Goal: Task Accomplishment & Management: Complete application form

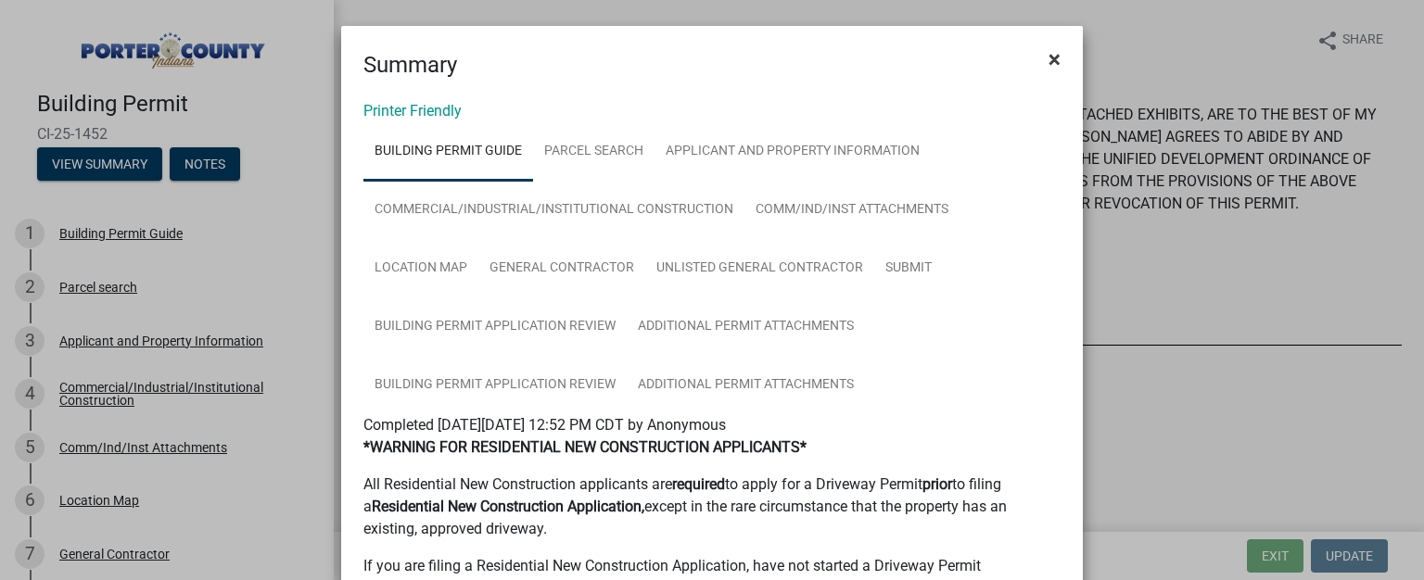
click at [1049, 57] on span "×" at bounding box center [1055, 59] width 12 height 26
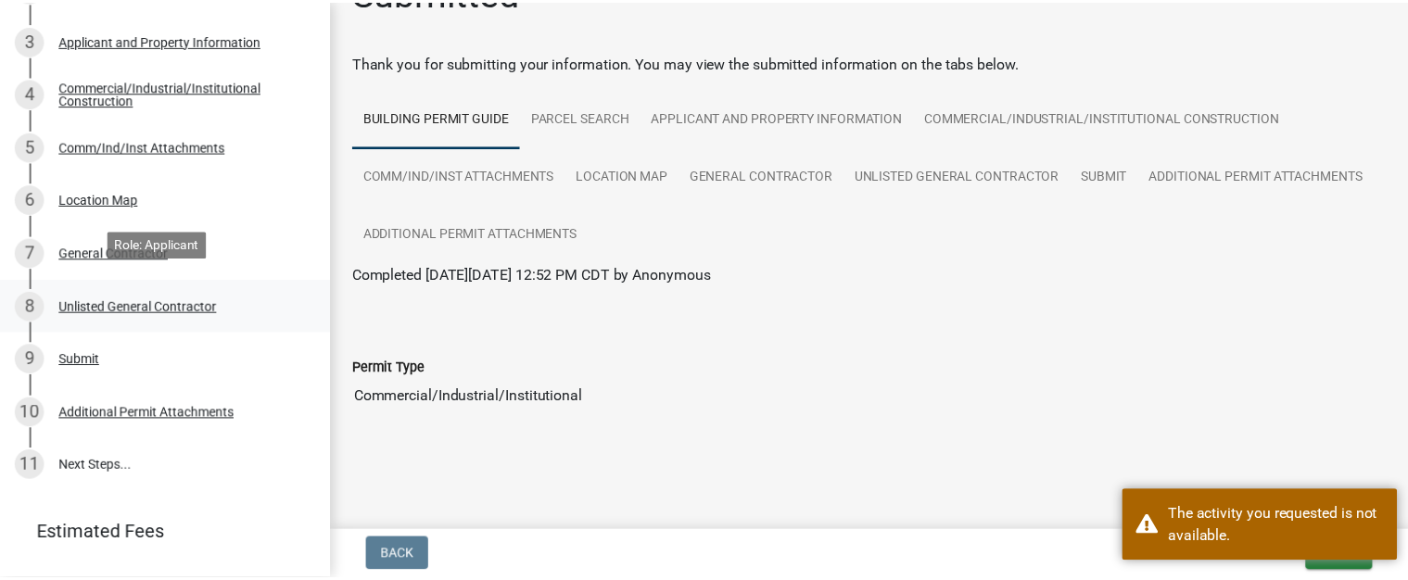
scroll to position [341, 0]
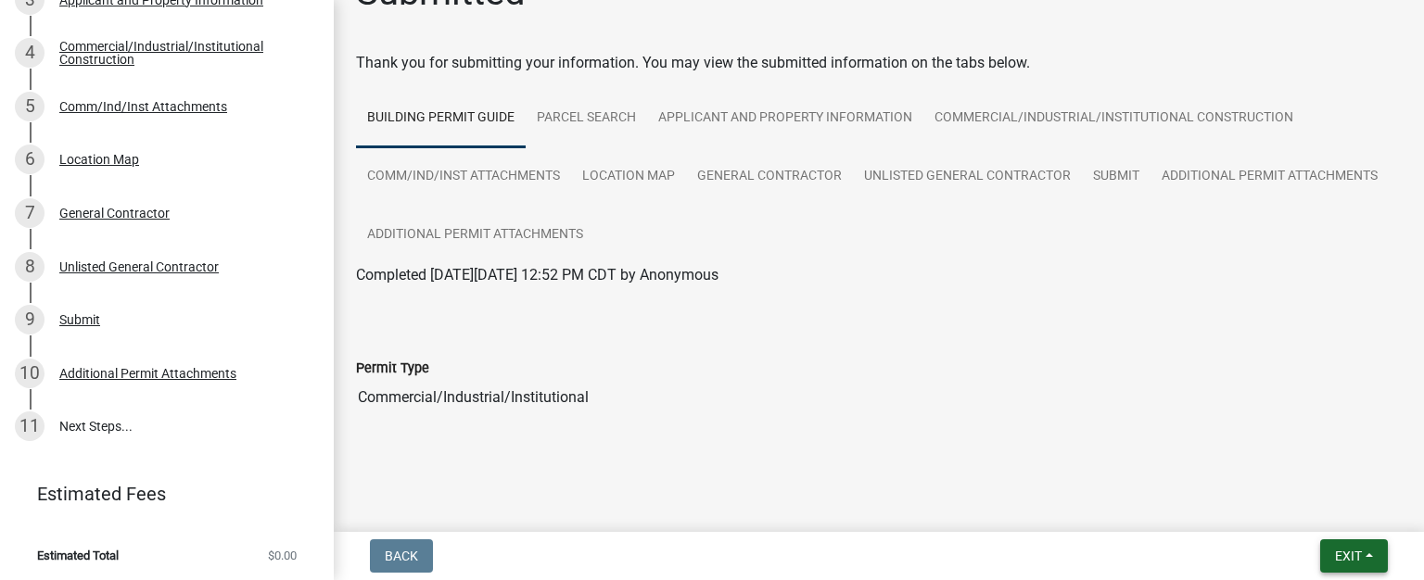
click at [1350, 555] on span "Exit" at bounding box center [1348, 556] width 27 height 15
click at [1295, 506] on button "Save & Exit" at bounding box center [1315, 508] width 148 height 45
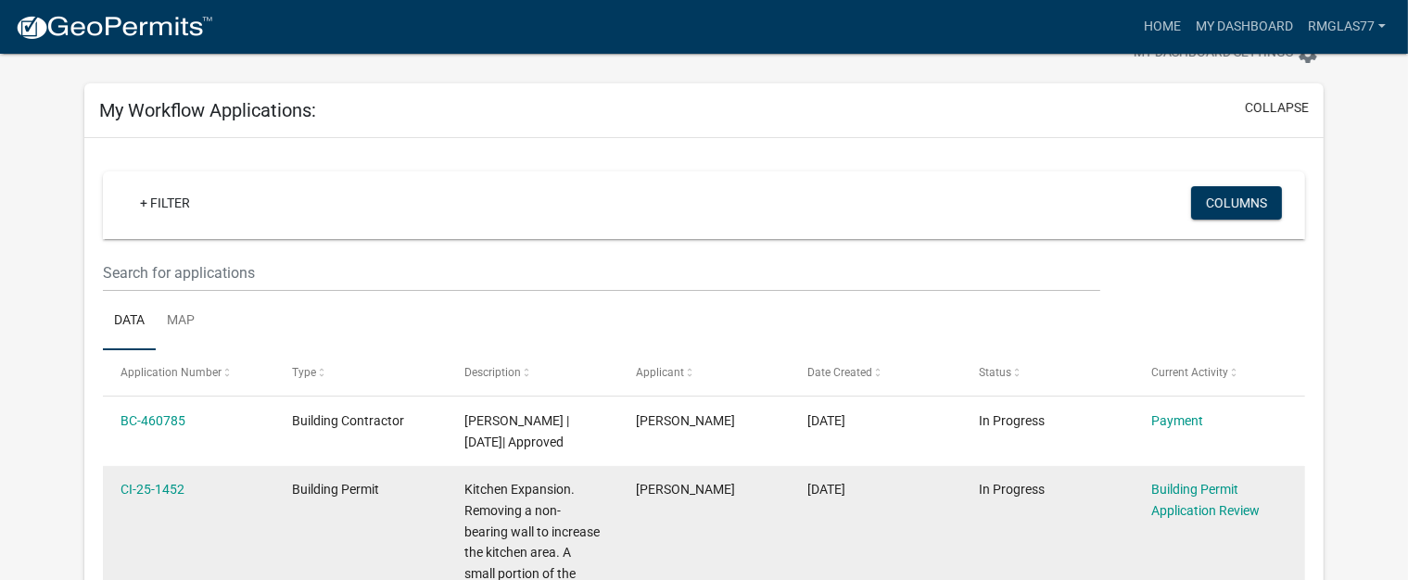
scroll to position [70, 0]
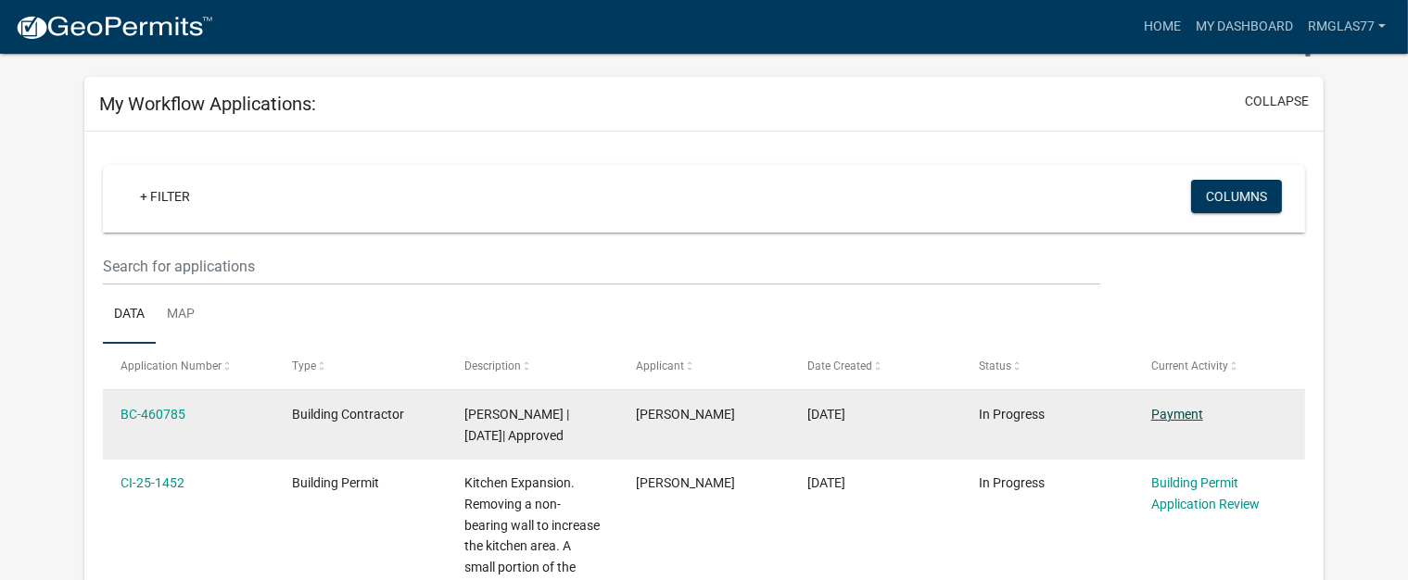
click at [1172, 418] on link "Payment" at bounding box center [1178, 414] width 52 height 15
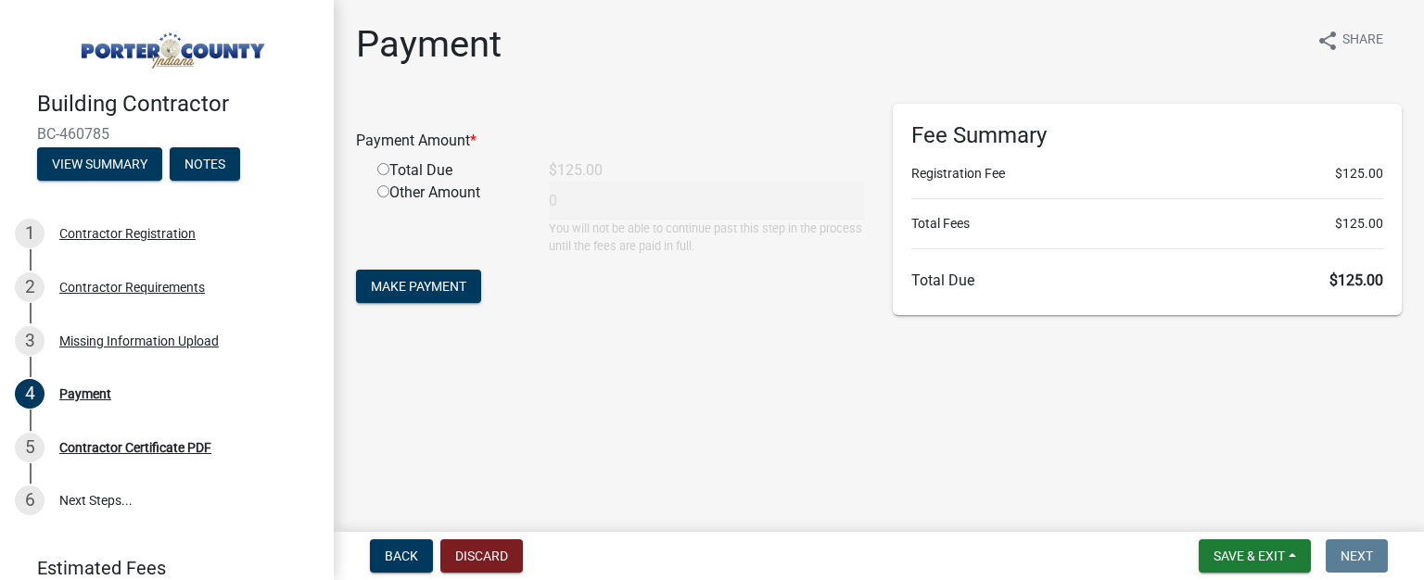
click at [382, 169] on input "radio" at bounding box center [383, 169] width 12 height 12
radio input "true"
type input "125"
click at [453, 297] on button "Make Payment" at bounding box center [418, 286] width 125 height 33
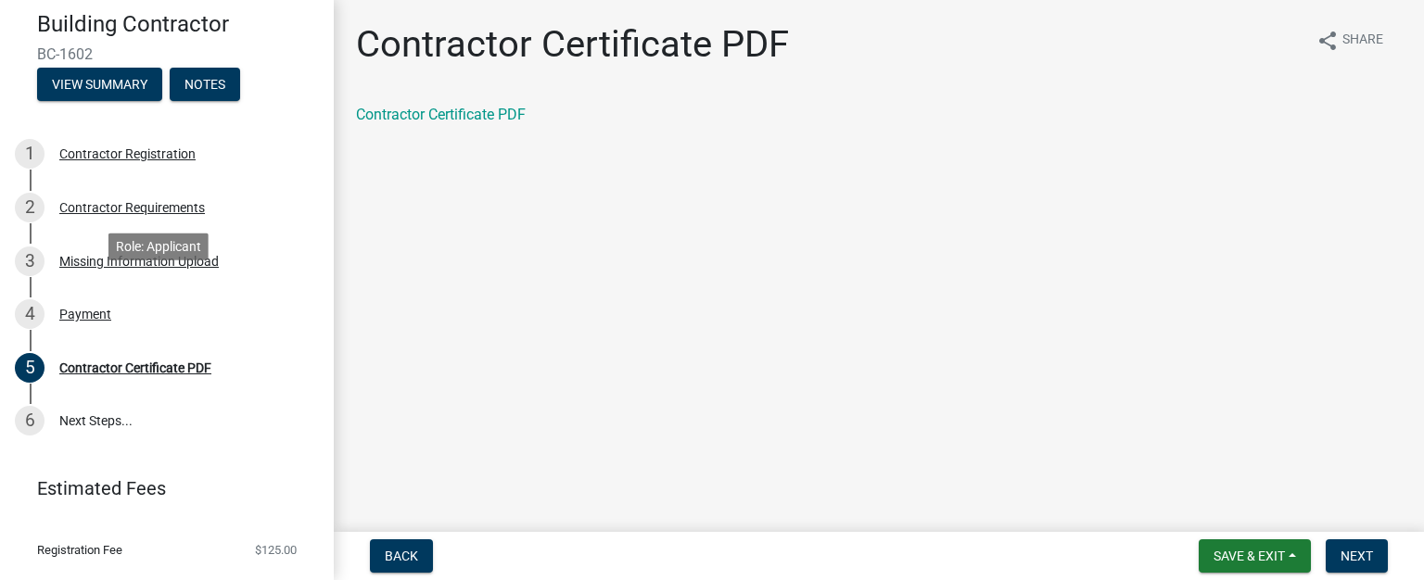
scroll to position [93, 0]
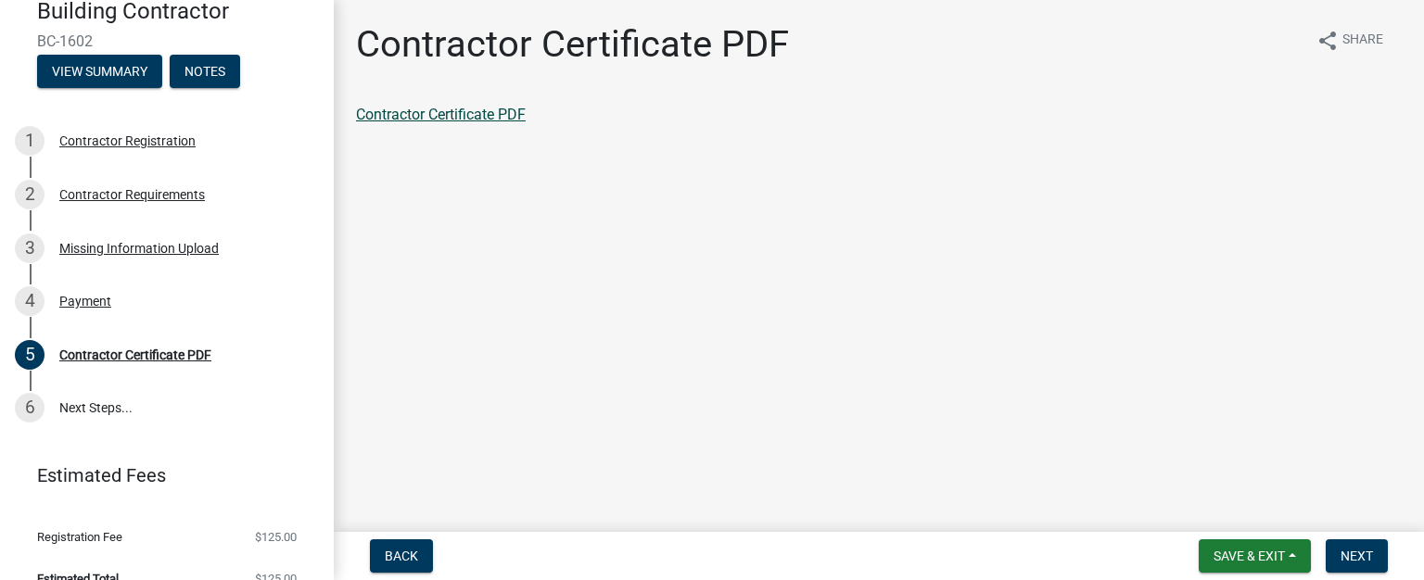
click at [477, 112] on link "Contractor Certificate PDF" at bounding box center [441, 115] width 170 height 18
click at [1361, 547] on button "Next" at bounding box center [1357, 556] width 62 height 33
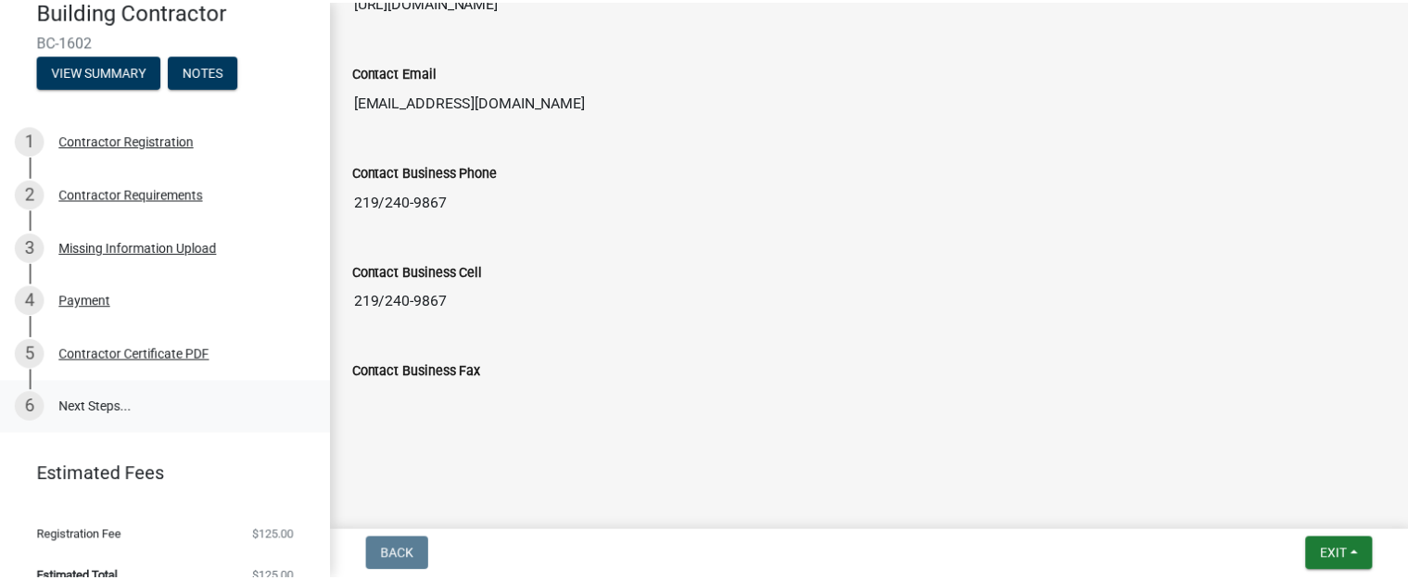
scroll to position [116, 0]
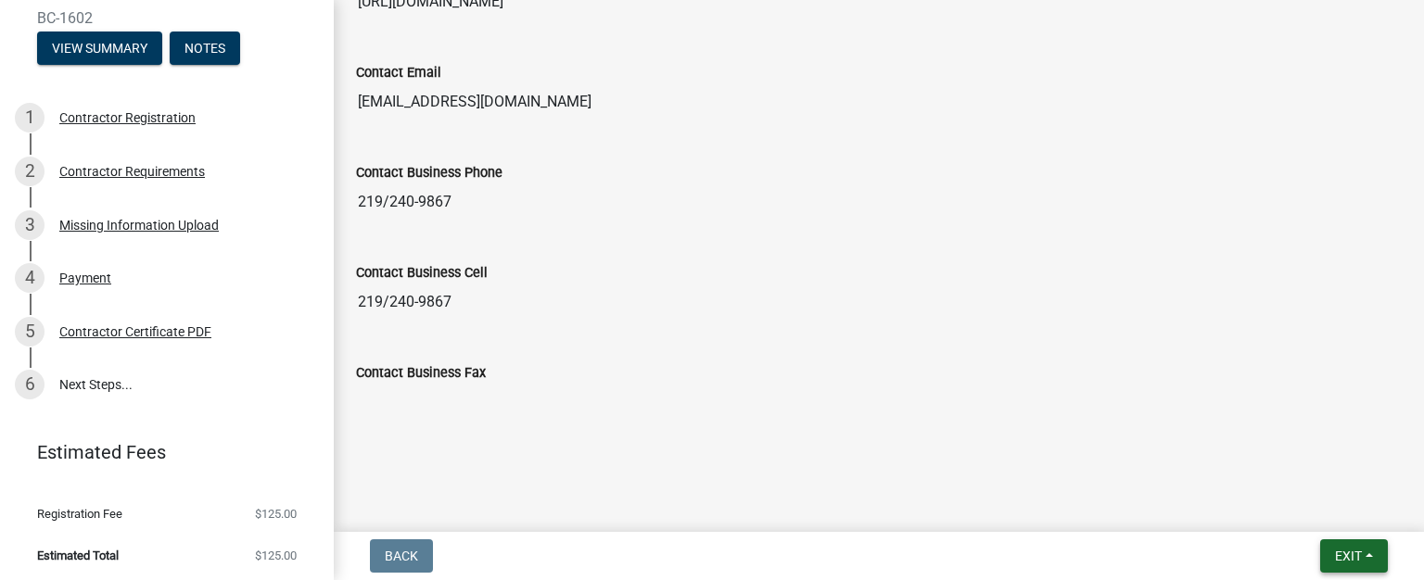
click at [1353, 554] on span "Exit" at bounding box center [1348, 556] width 27 height 15
click at [1289, 511] on button "Save & Exit" at bounding box center [1315, 508] width 148 height 45
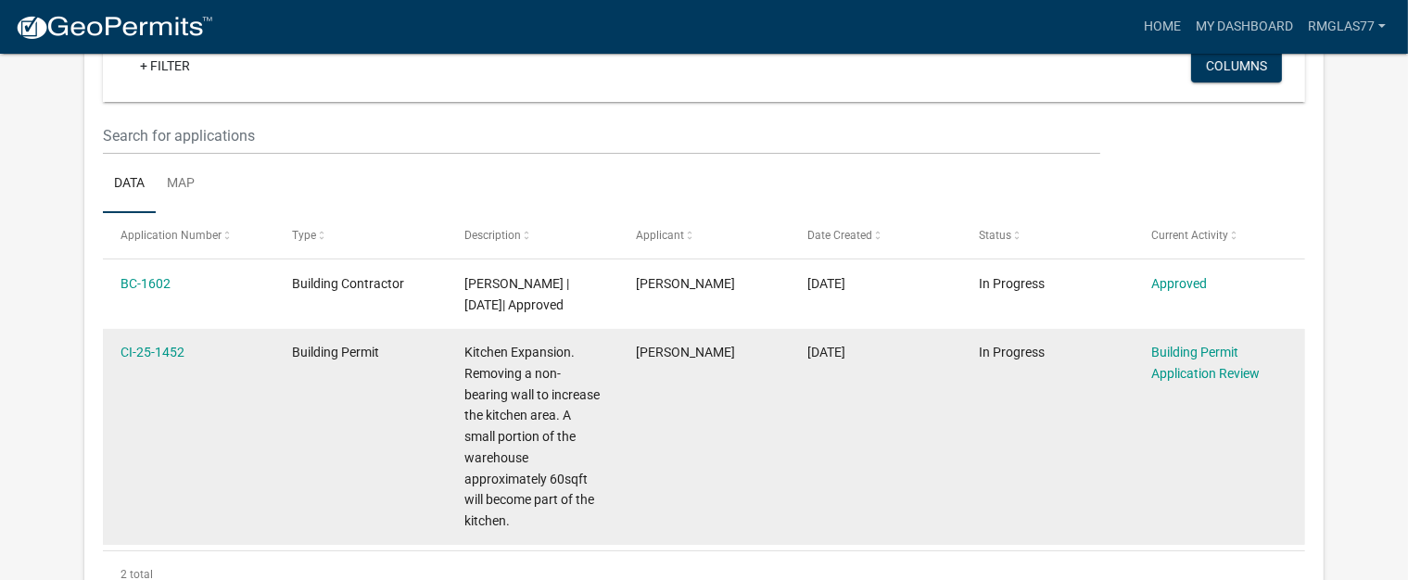
scroll to position [223, 0]
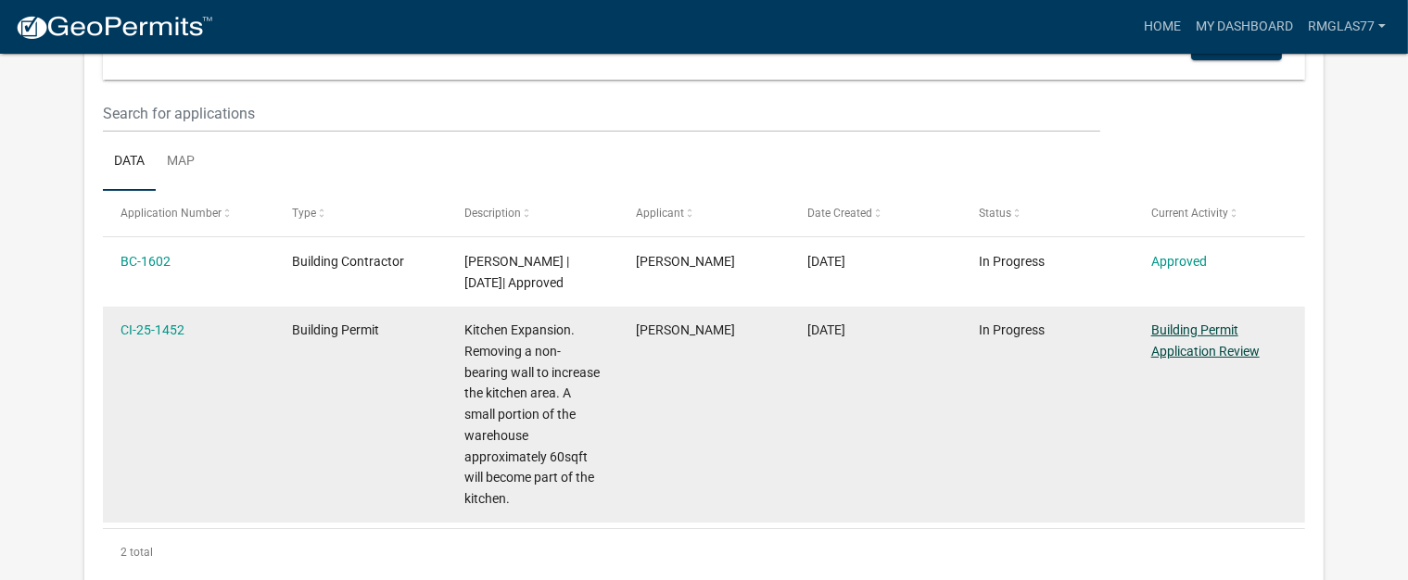
click at [1196, 354] on link "Building Permit Application Review" at bounding box center [1206, 341] width 108 height 36
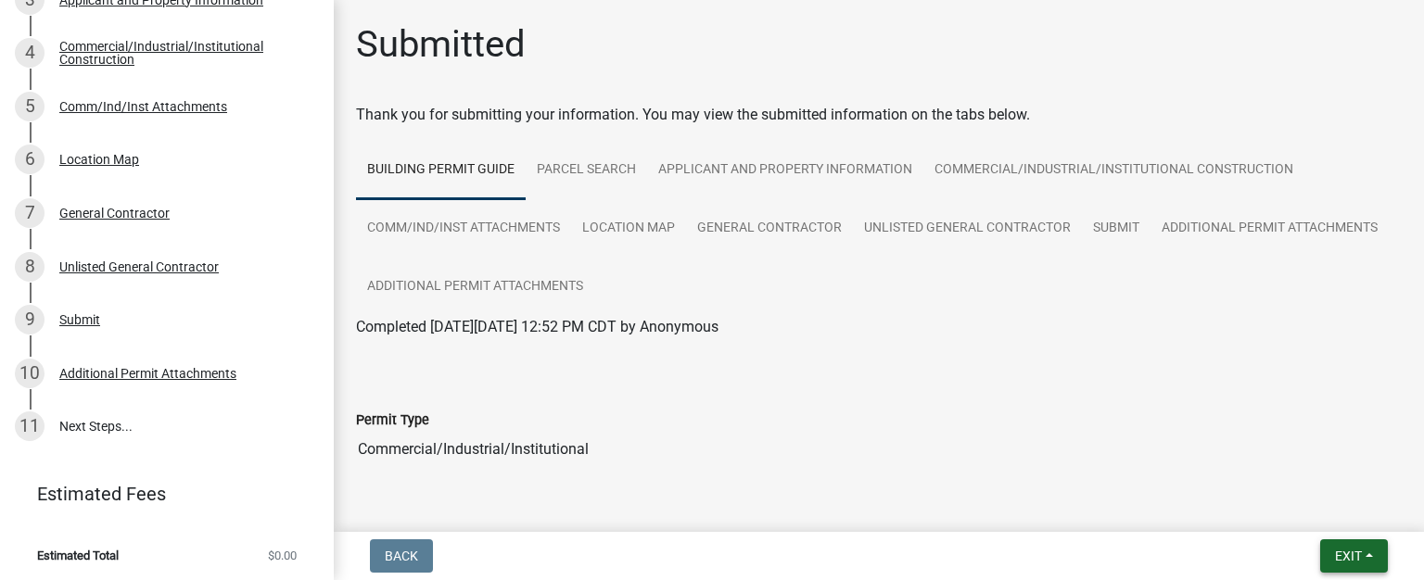
click at [1355, 558] on span "Exit" at bounding box center [1348, 556] width 27 height 15
click at [1272, 512] on button "Save & Exit" at bounding box center [1315, 508] width 148 height 45
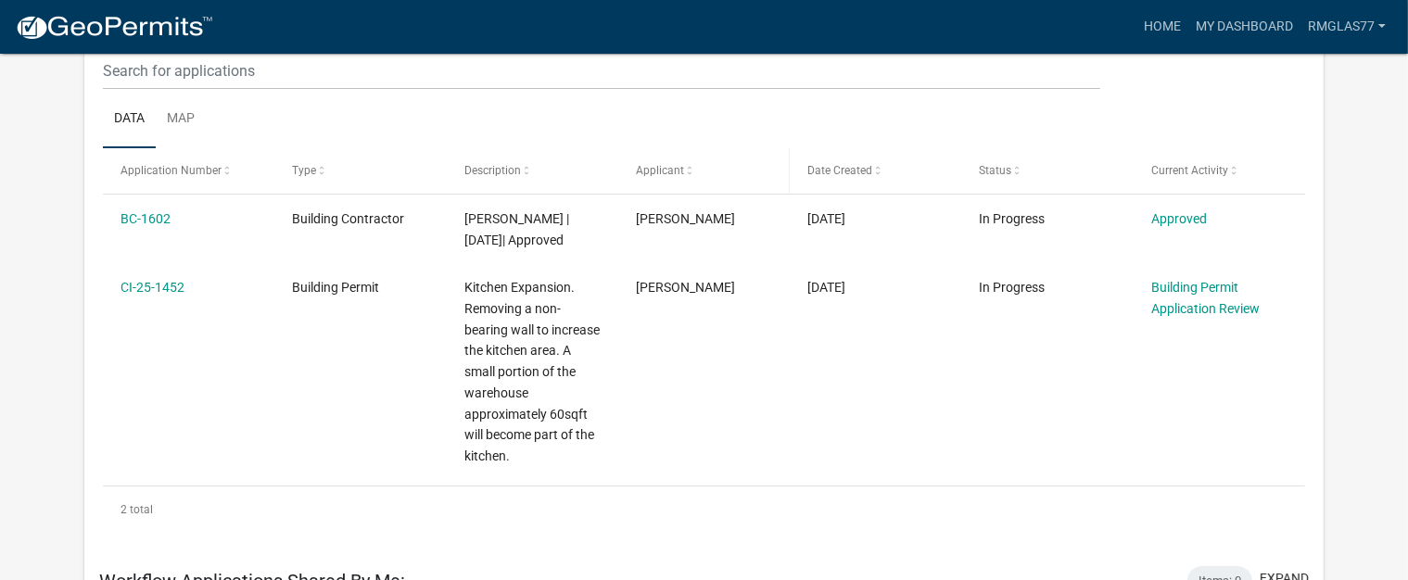
scroll to position [278, 0]
